Goal: Task Accomplishment & Management: Complete application form

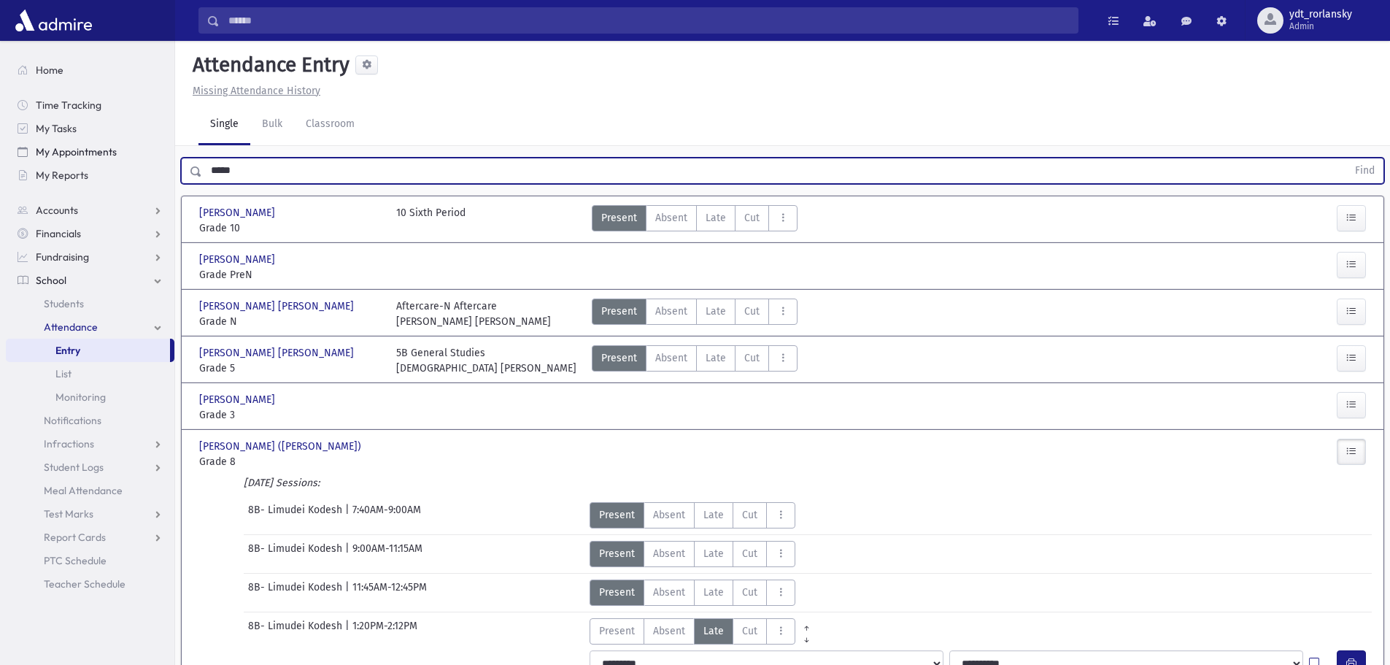
drag, startPoint x: 275, startPoint y: 177, endPoint x: 169, endPoint y: 162, distance: 106.9
type input "*"
type input "*******"
click at [1347, 158] on button "Find" at bounding box center [1365, 170] width 37 height 25
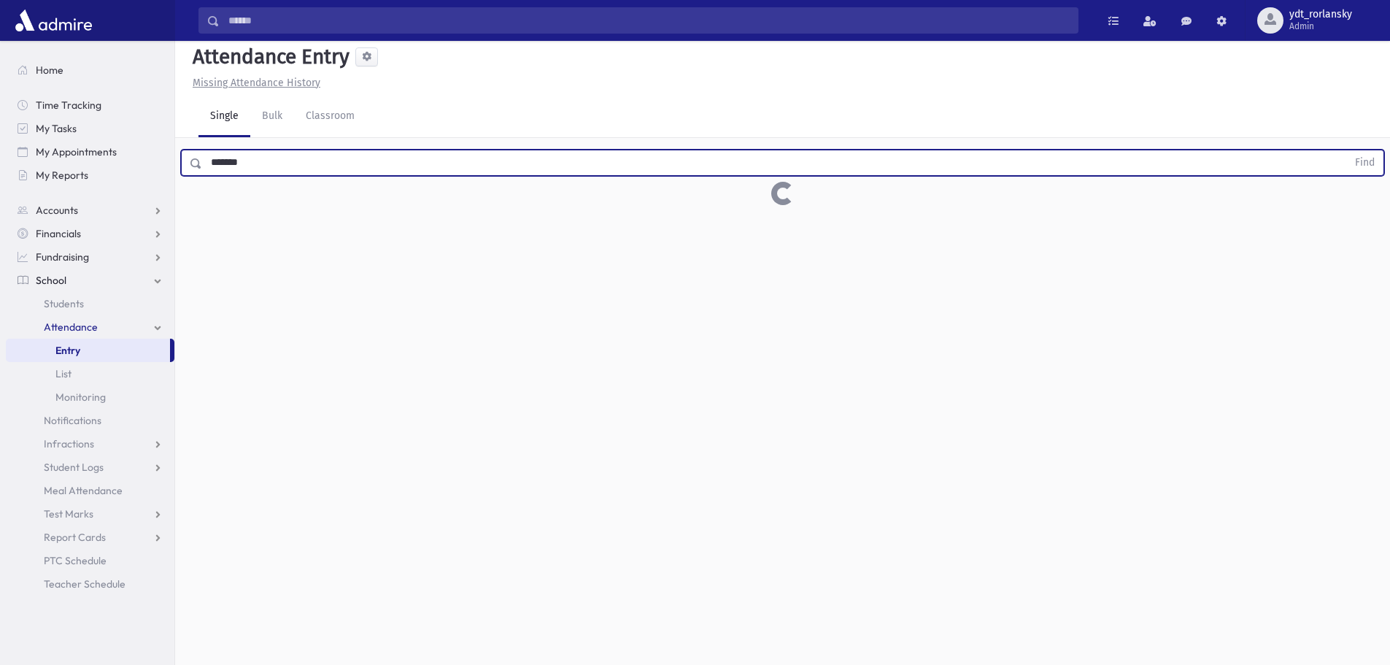
scroll to position [33, 0]
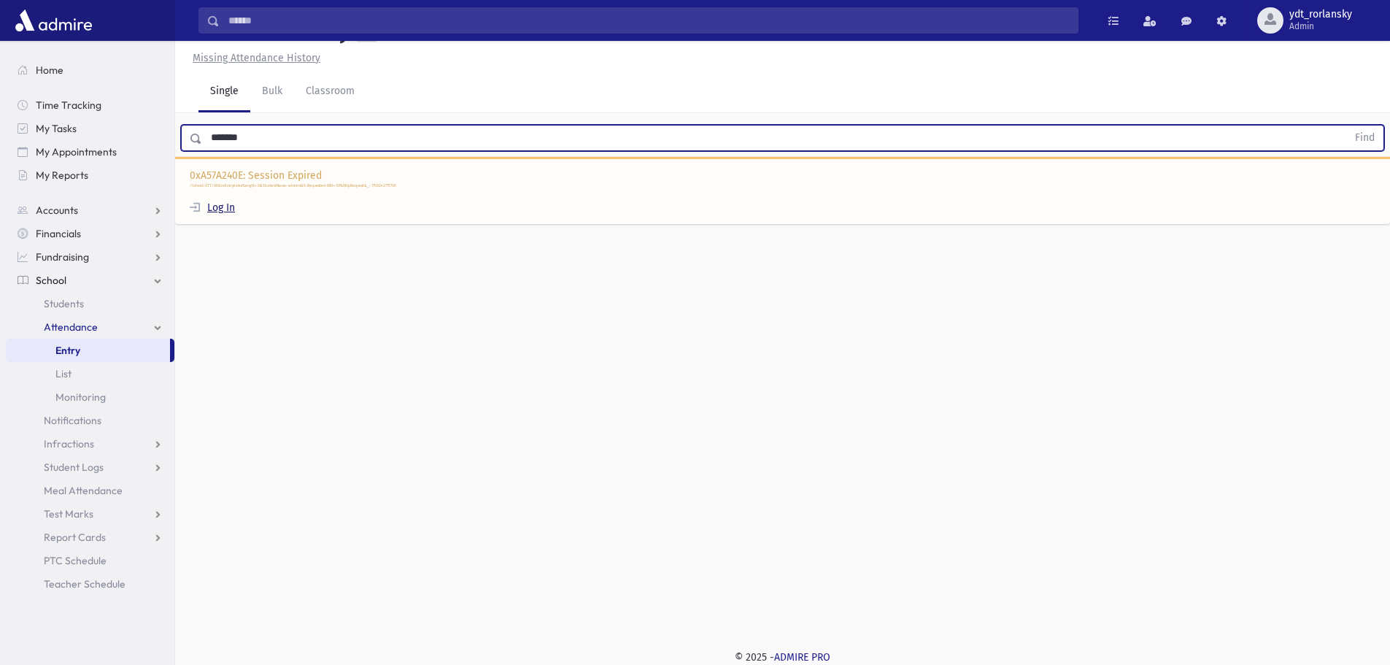
click at [219, 209] on link "Log In" at bounding box center [212, 207] width 45 height 12
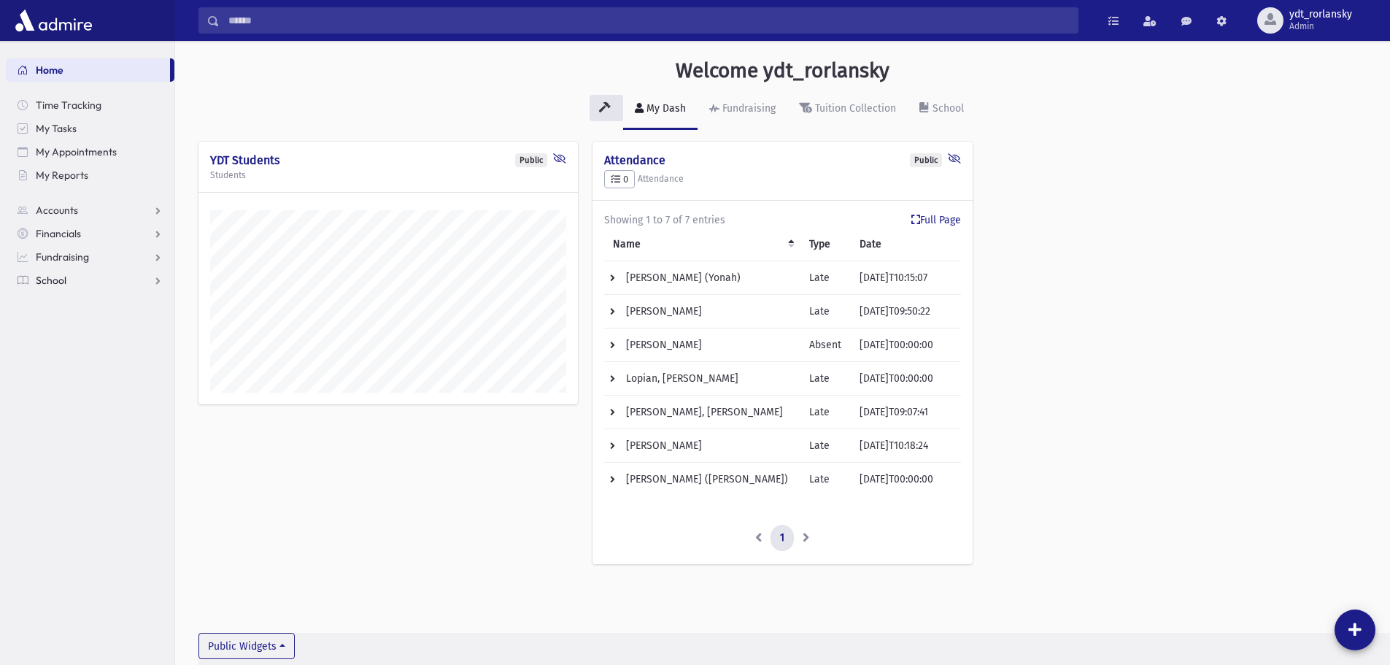
scroll to position [657, 1215]
click at [45, 277] on span "School" at bounding box center [51, 280] width 31 height 13
click at [54, 323] on span "Attendance" at bounding box center [71, 326] width 54 height 13
click at [65, 345] on span "Entry" at bounding box center [67, 350] width 25 height 13
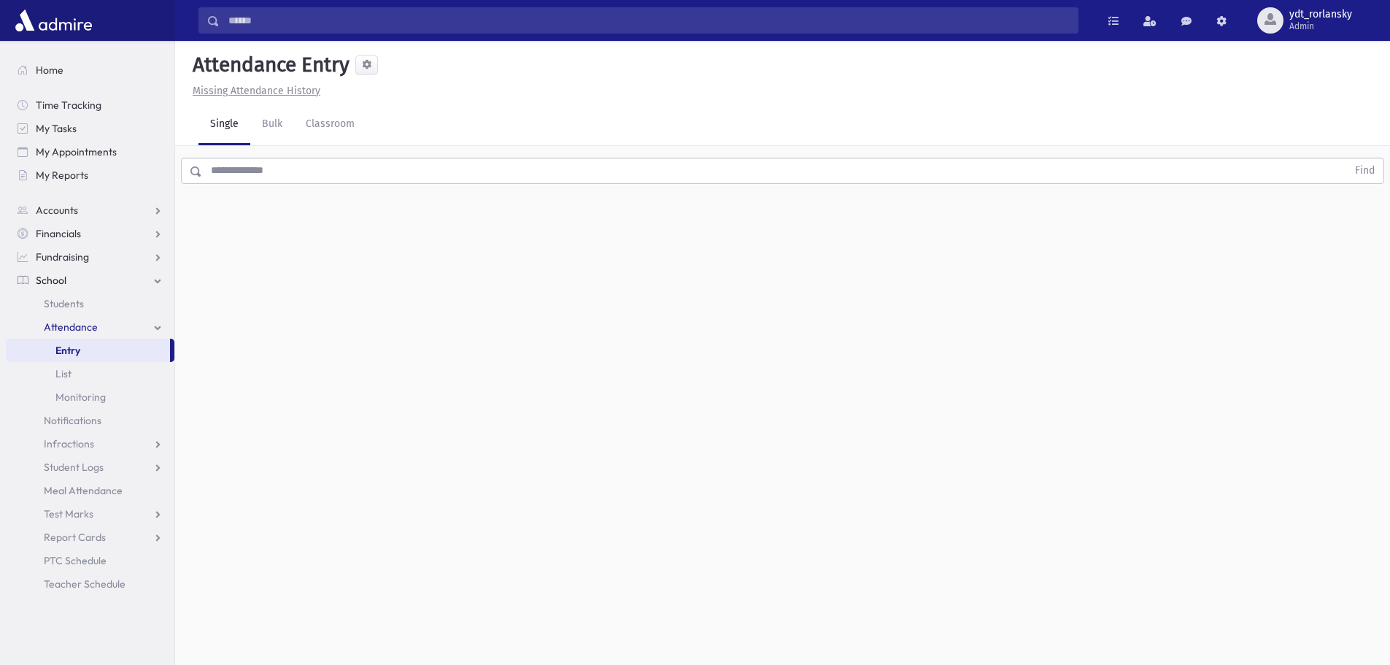
click at [259, 171] on input "text" at bounding box center [774, 171] width 1145 height 26
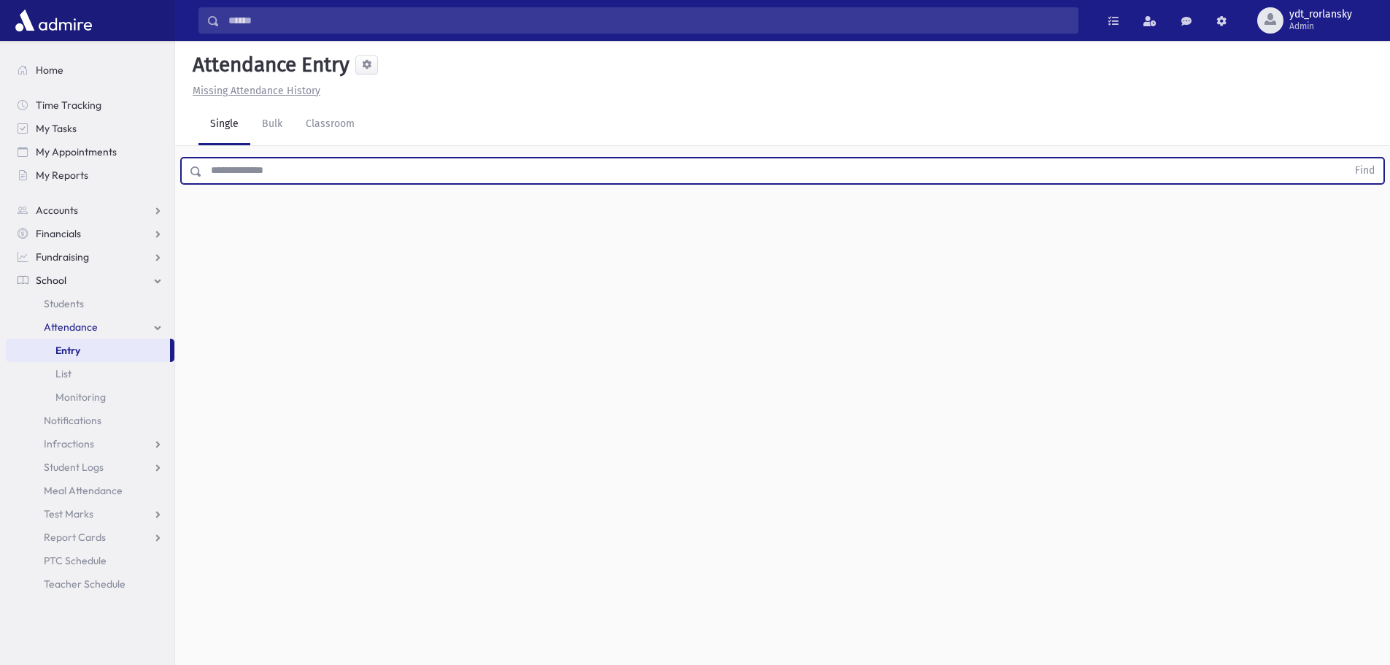
type input "*"
click at [1347, 158] on button "Find" at bounding box center [1365, 170] width 37 height 25
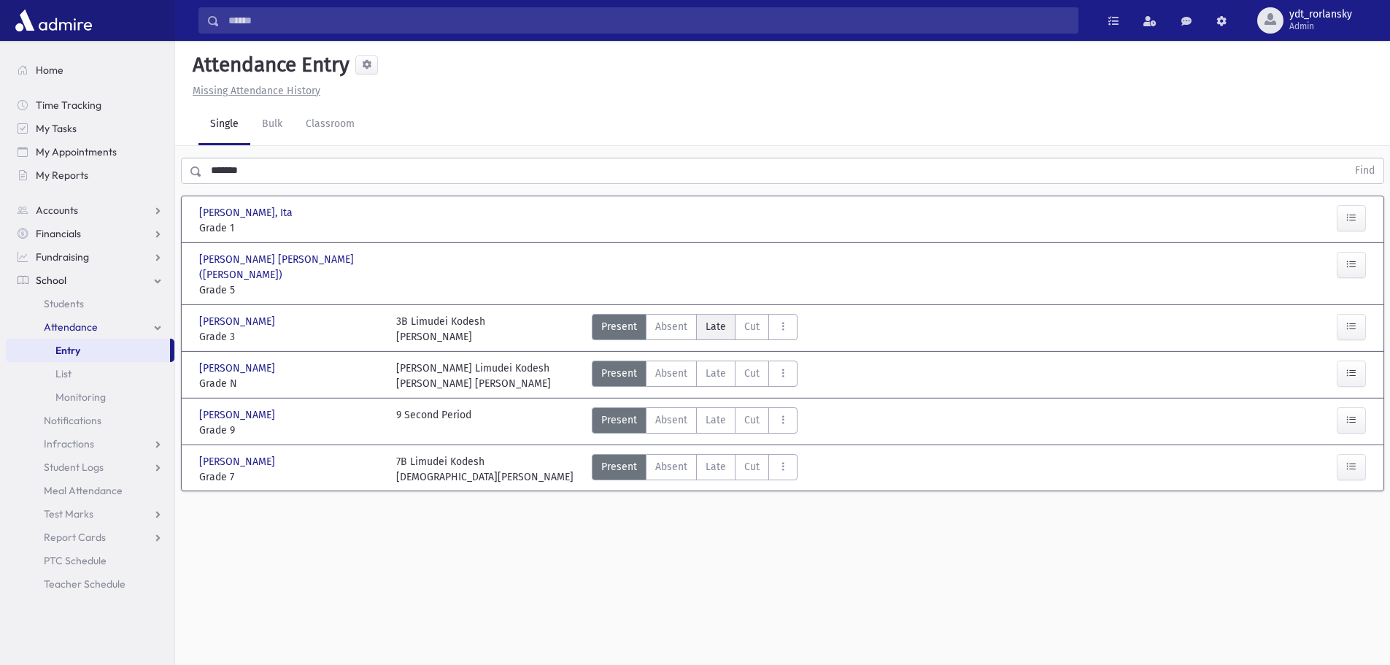
click at [718, 319] on span "Late" at bounding box center [716, 326] width 20 height 15
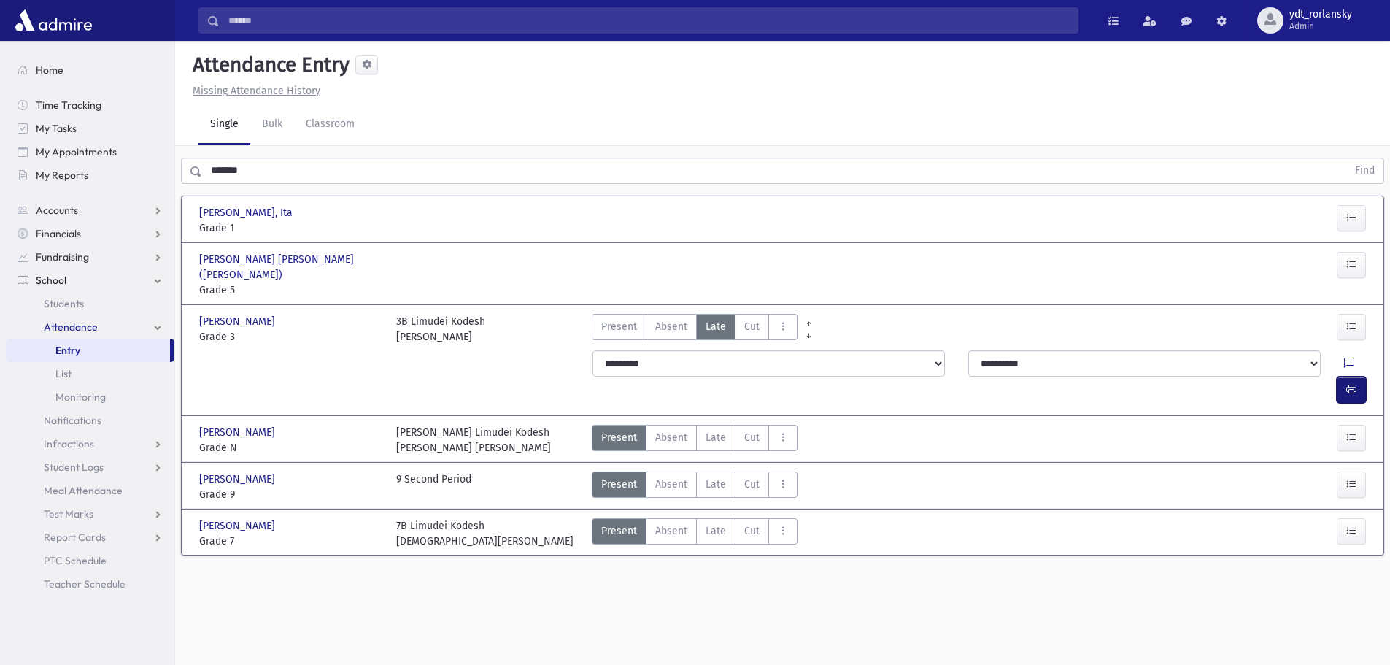
click at [1352, 383] on icon "button" at bounding box center [1352, 389] width 10 height 12
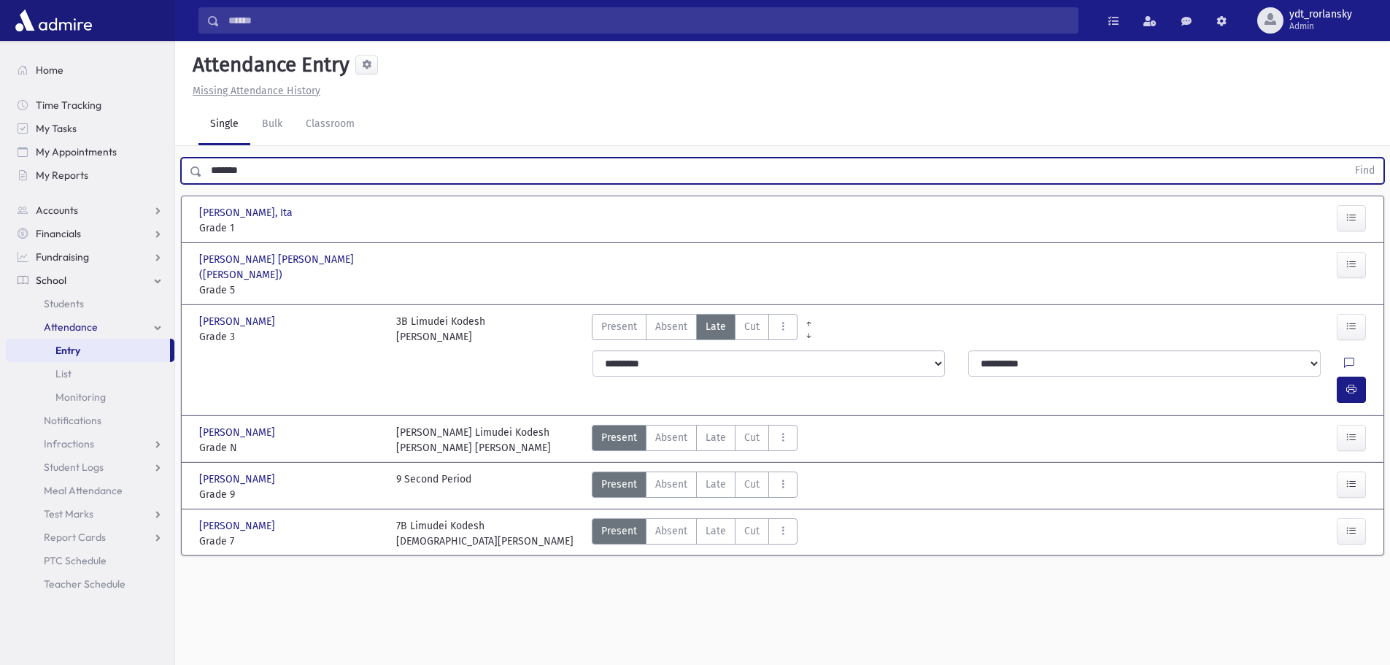
drag, startPoint x: 253, startPoint y: 177, endPoint x: 201, endPoint y: 164, distance: 54.2
click at [201, 164] on div "******* Find" at bounding box center [783, 171] width 1204 height 26
click at [1347, 158] on button "Find" at bounding box center [1365, 170] width 37 height 25
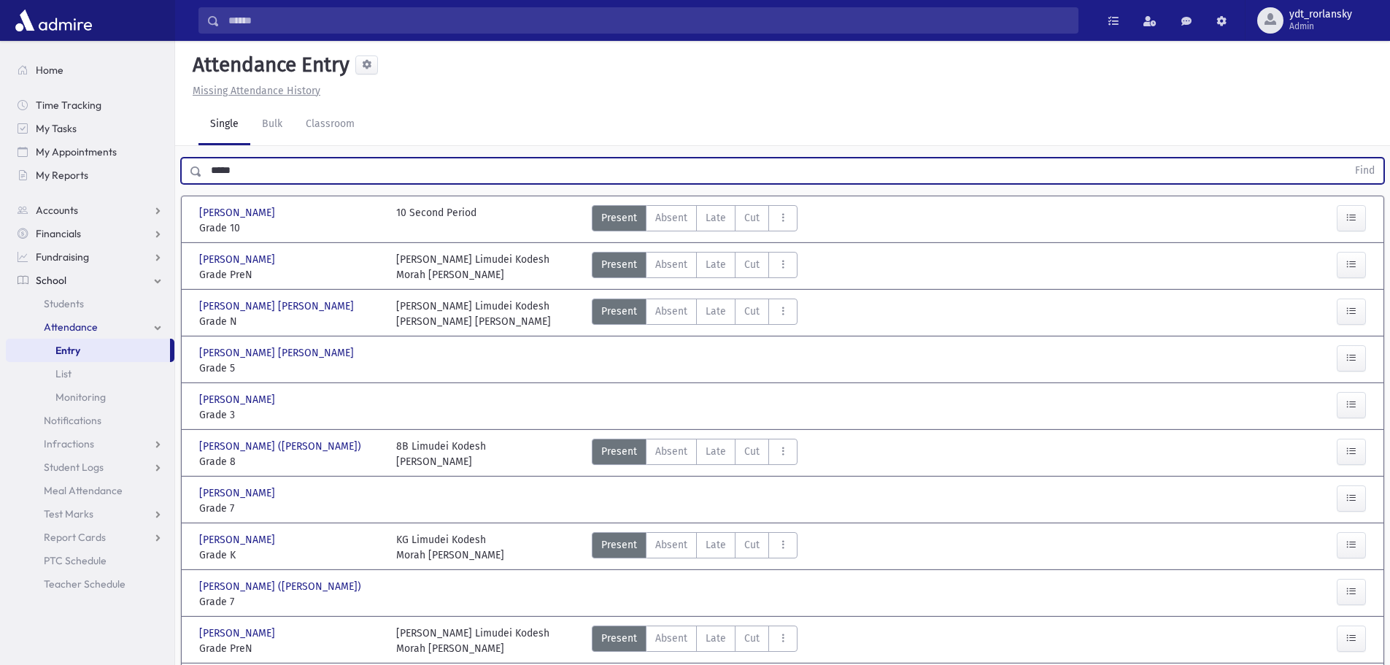
drag, startPoint x: 268, startPoint y: 176, endPoint x: 193, endPoint y: 163, distance: 75.6
click at [195, 164] on div "***** Find" at bounding box center [783, 171] width 1204 height 26
click at [1347, 158] on button "Find" at bounding box center [1365, 170] width 37 height 25
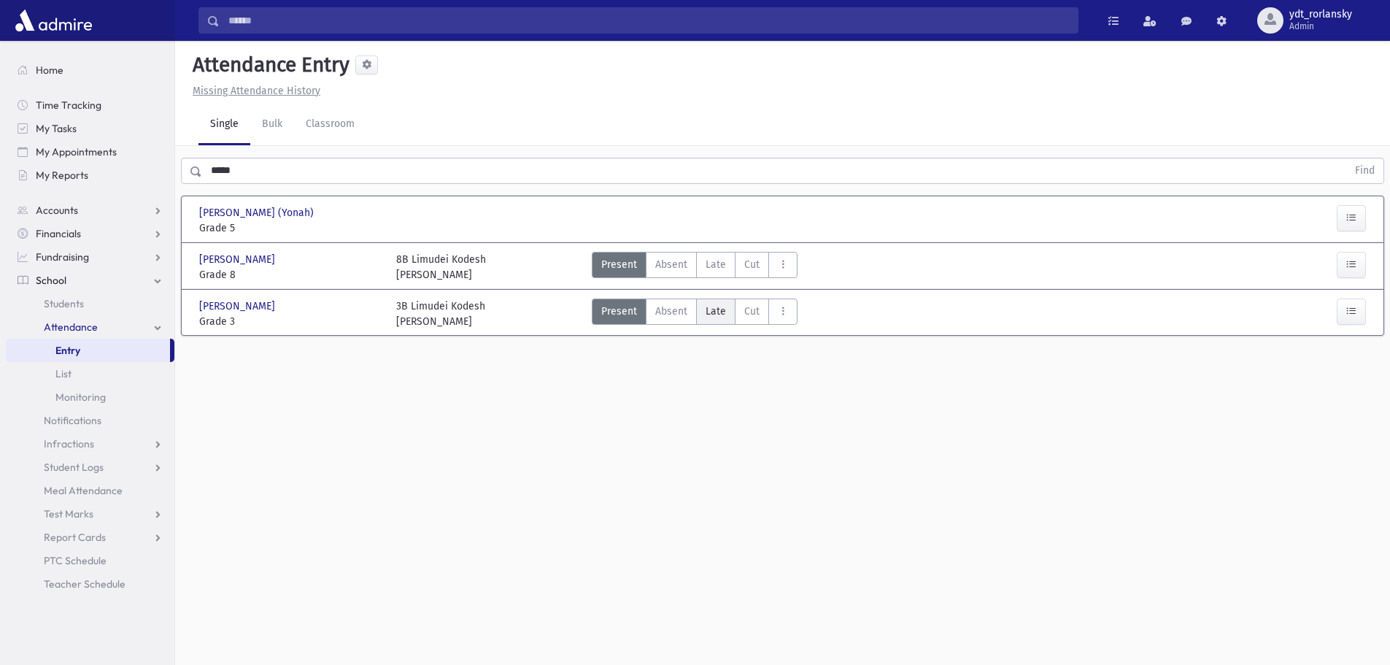
click at [712, 309] on span "Late" at bounding box center [716, 311] width 20 height 15
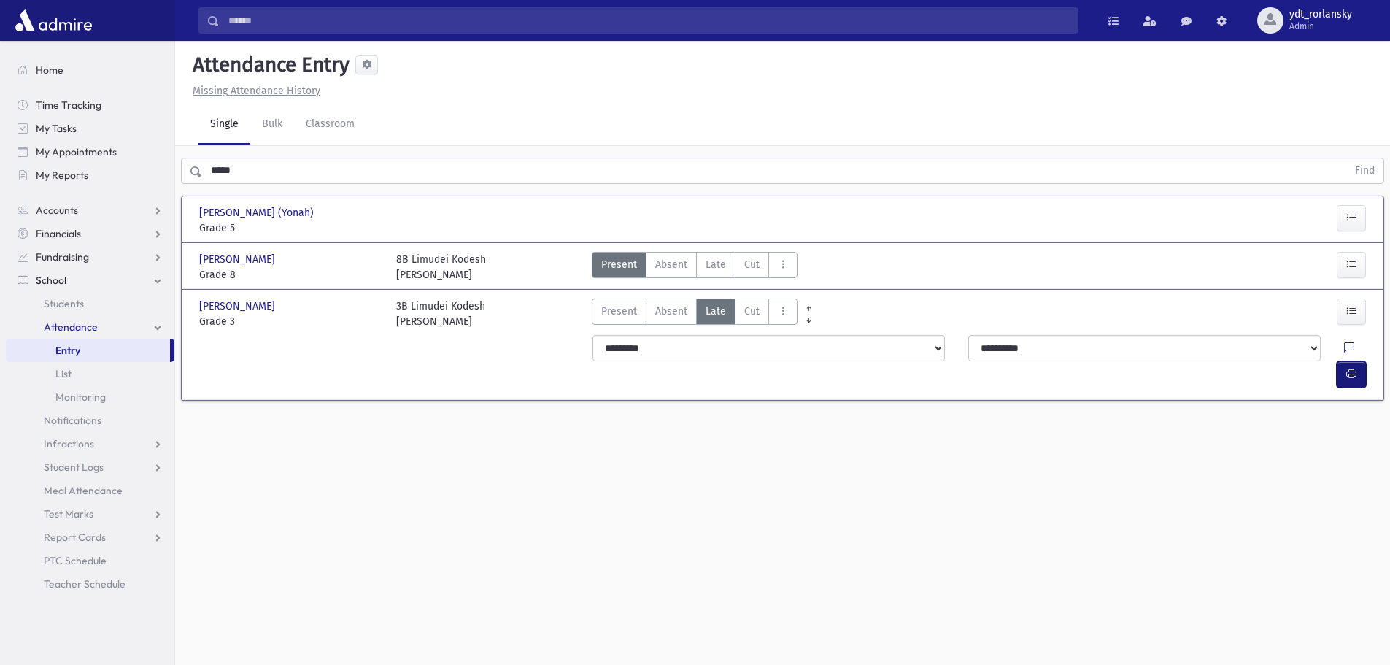
click at [1351, 368] on icon "button" at bounding box center [1352, 374] width 10 height 12
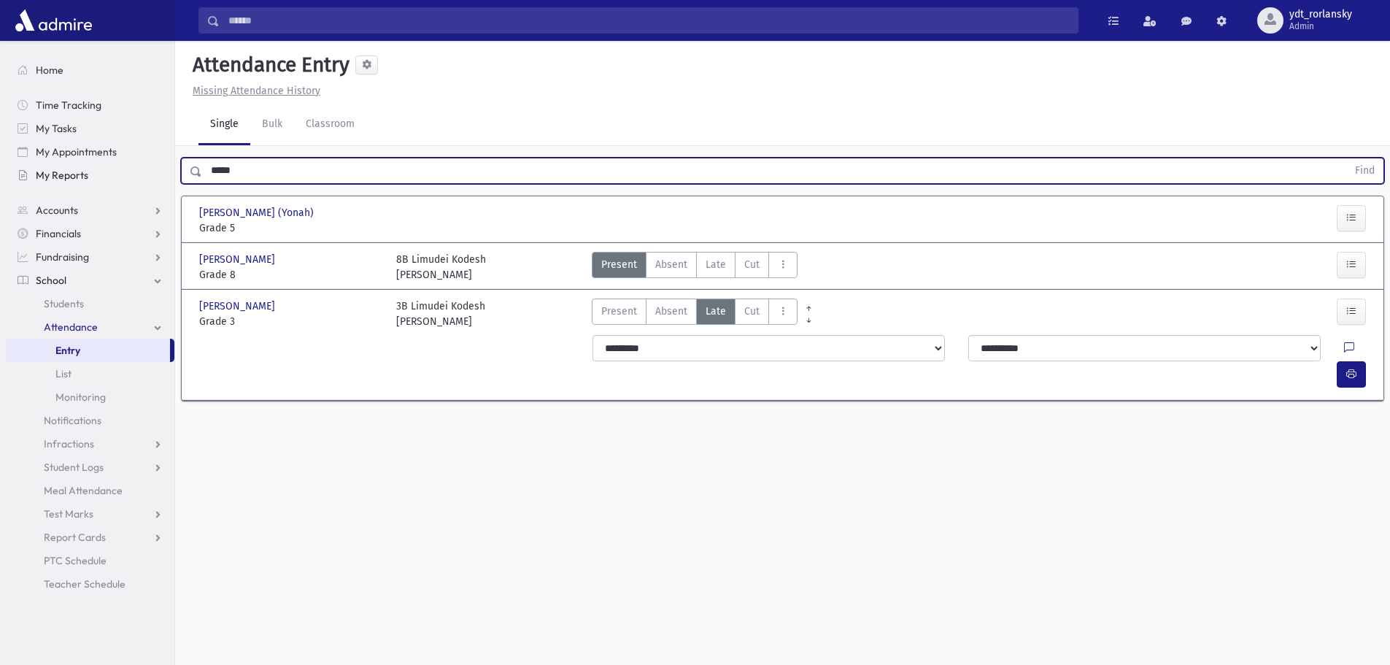
drag, startPoint x: 259, startPoint y: 167, endPoint x: 161, endPoint y: 169, distance: 97.8
click at [161, 169] on div "Search Results All Accounts" at bounding box center [695, 349] width 1390 height 698
click at [1347, 158] on button "Find" at bounding box center [1365, 170] width 37 height 25
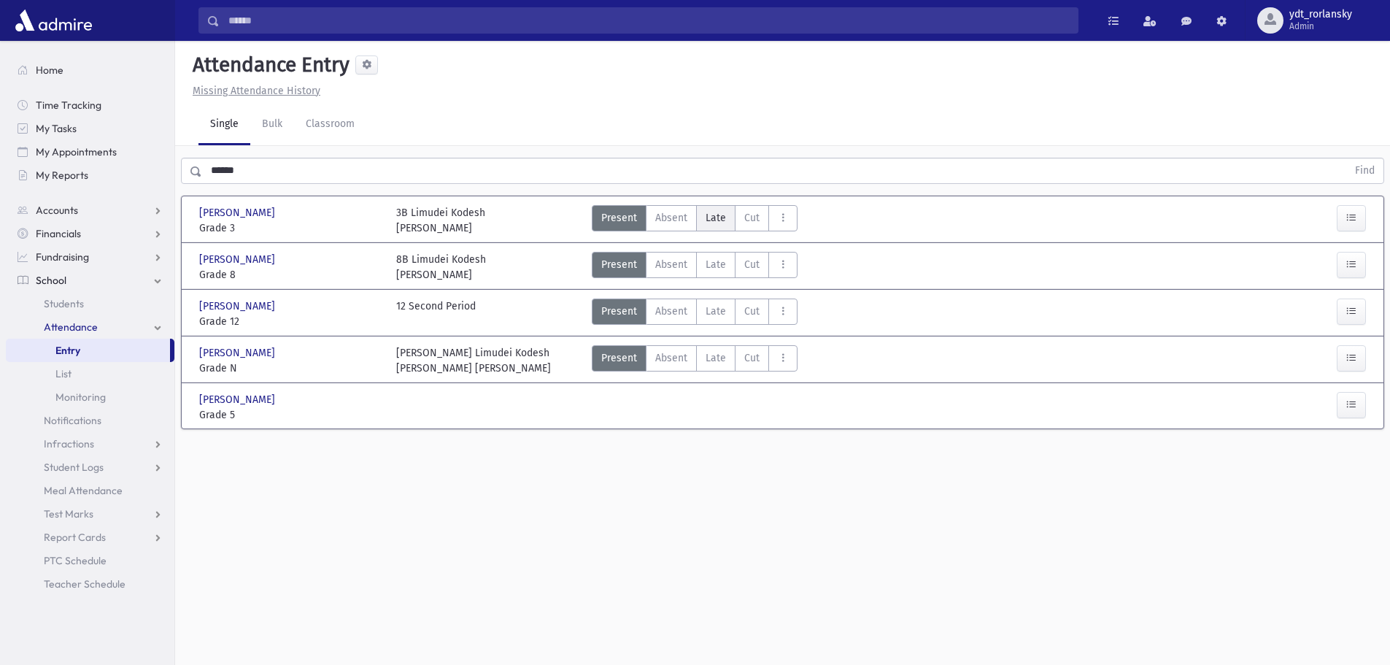
click at [713, 220] on span "Late" at bounding box center [716, 217] width 20 height 15
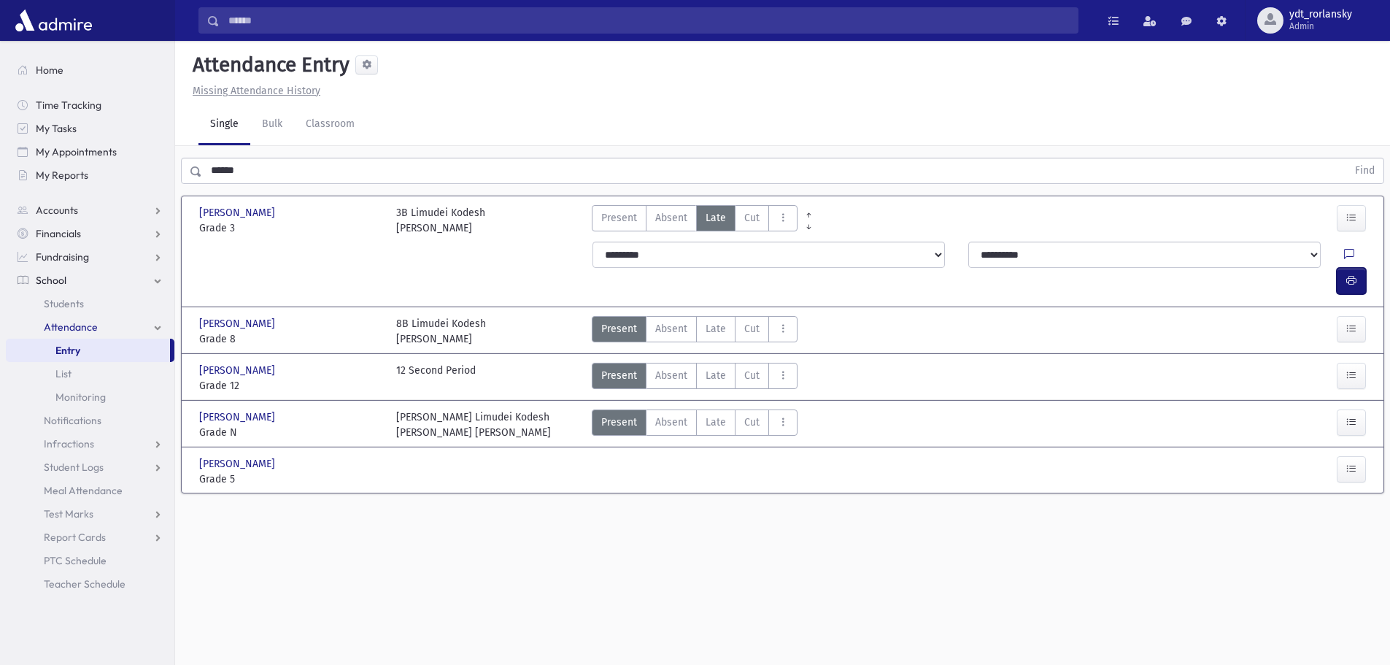
click at [1358, 268] on button "button" at bounding box center [1351, 281] width 29 height 26
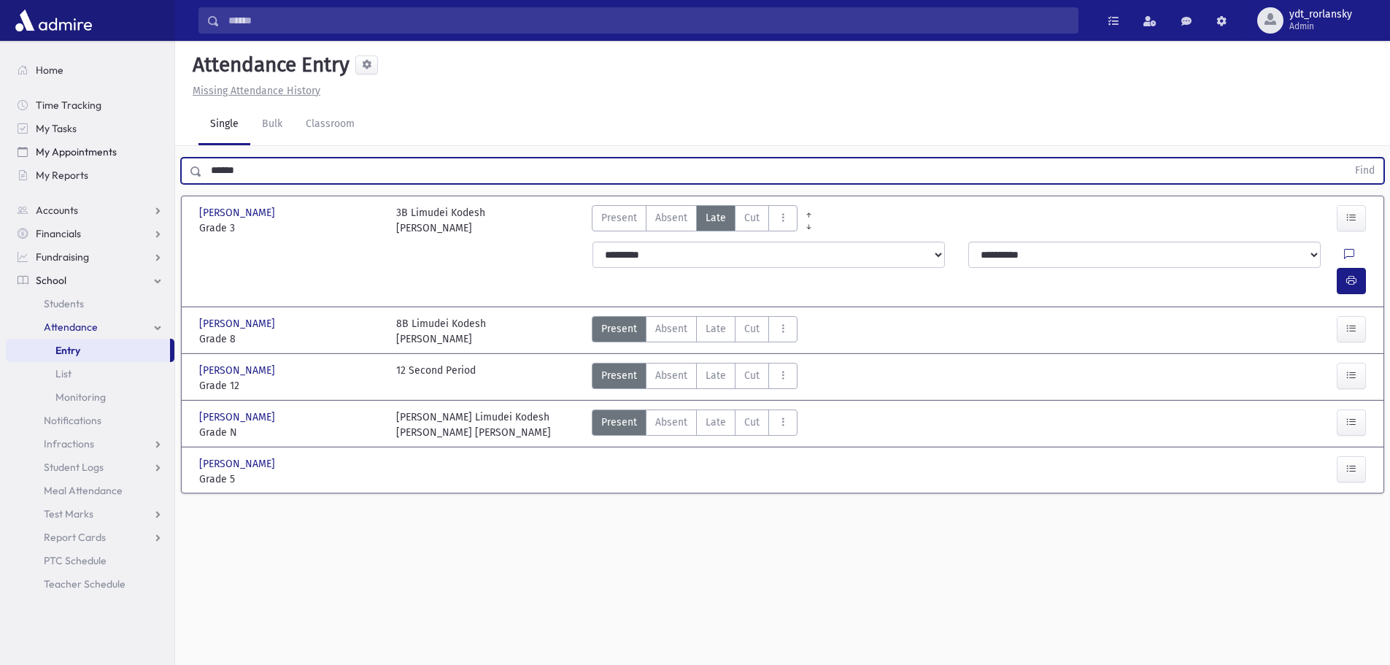
drag, startPoint x: 260, startPoint y: 171, endPoint x: 146, endPoint y: 161, distance: 114.3
click at [146, 161] on div "Search Results All Accounts" at bounding box center [695, 349] width 1390 height 698
click at [1347, 158] on button "Find" at bounding box center [1365, 170] width 37 height 25
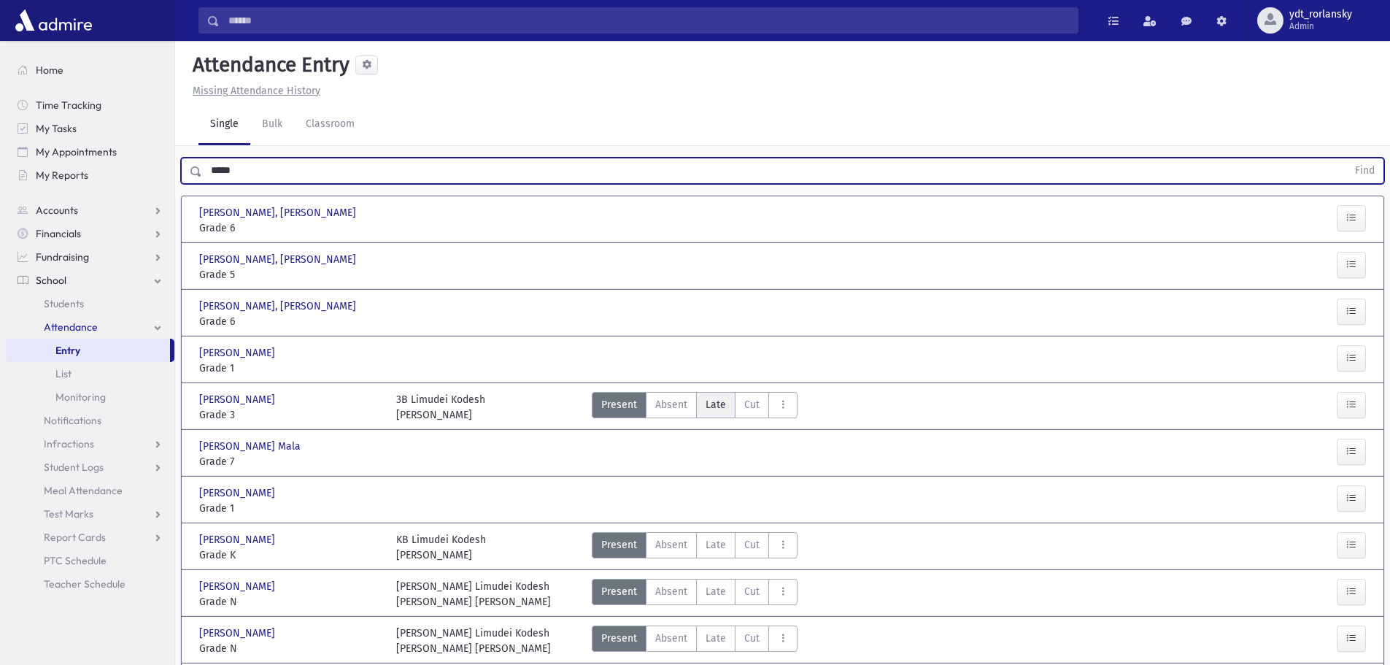
click at [716, 397] on span "Late" at bounding box center [716, 404] width 20 height 15
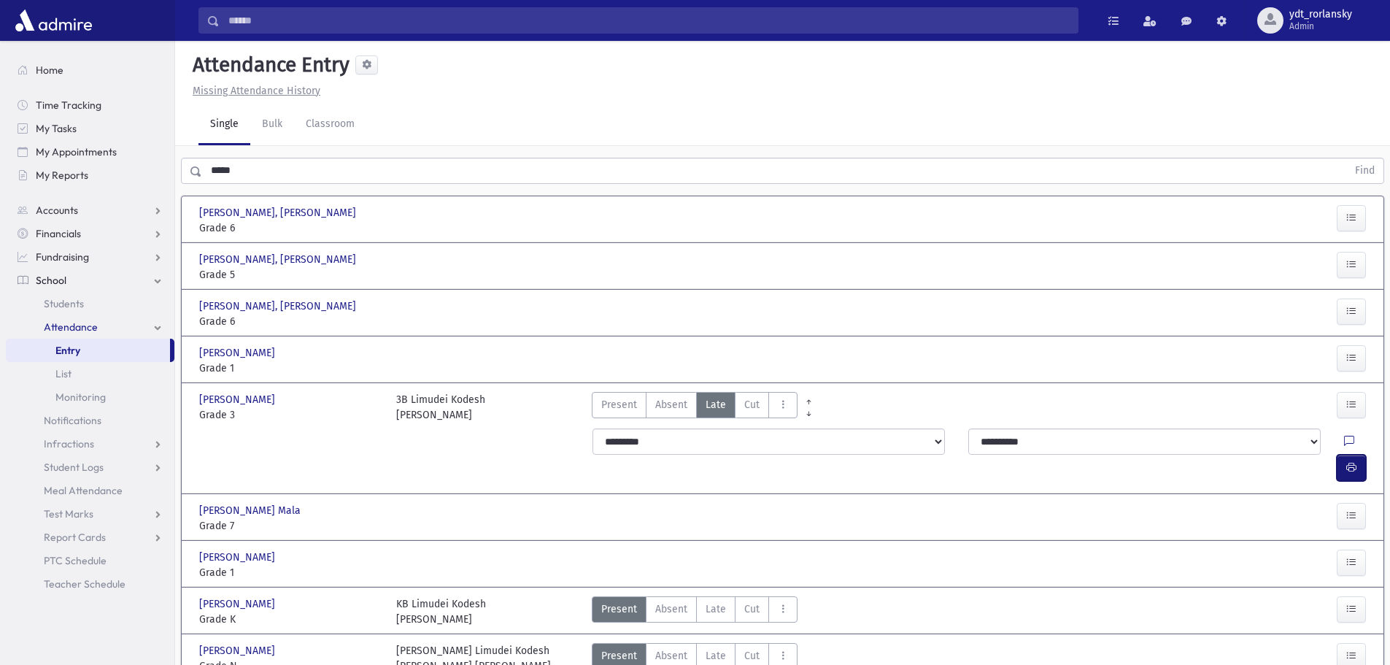
click at [1361, 455] on button "button" at bounding box center [1351, 468] width 29 height 26
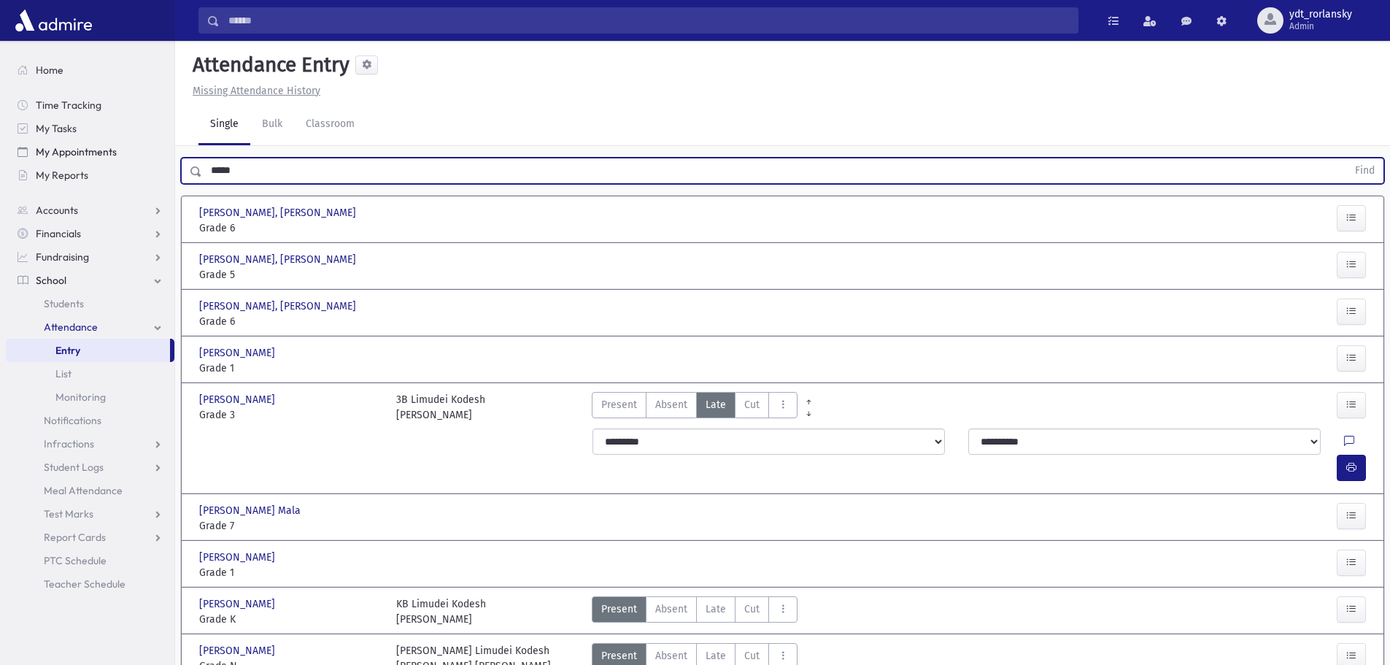
drag, startPoint x: 255, startPoint y: 171, endPoint x: 163, endPoint y: 155, distance: 94.0
click at [163, 155] on div "Search Results All Accounts" at bounding box center [695, 623] width 1390 height 1247
type input "*****"
click at [1347, 158] on button "Find" at bounding box center [1365, 170] width 37 height 25
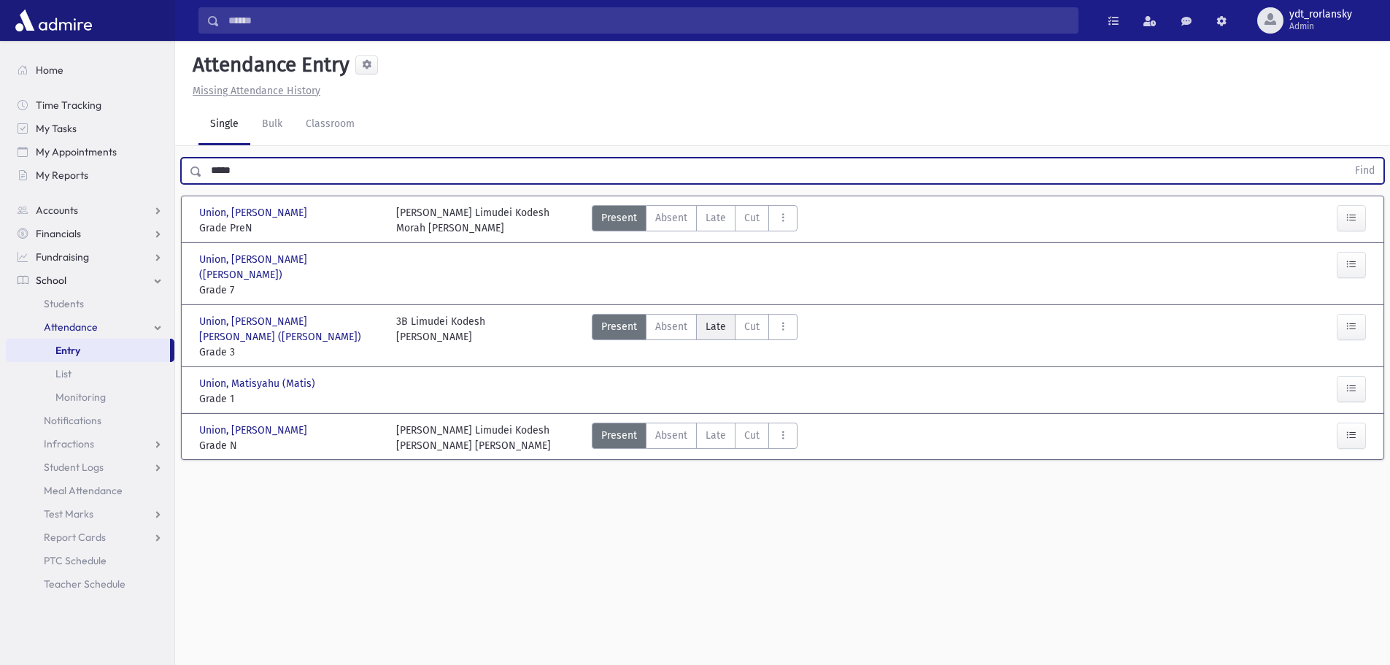
click at [716, 319] on span "Late" at bounding box center [716, 326] width 20 height 15
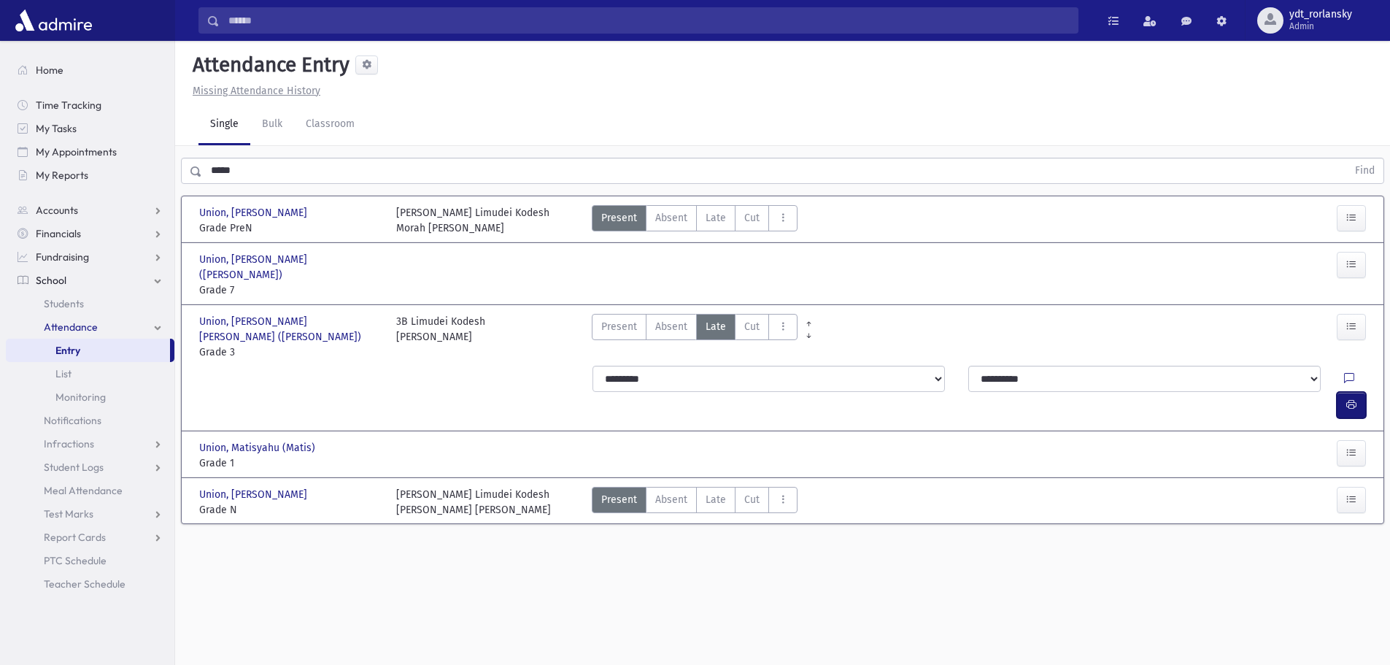
click at [1360, 392] on button "button" at bounding box center [1351, 405] width 29 height 26
